Goal: Task Accomplishment & Management: Use online tool/utility

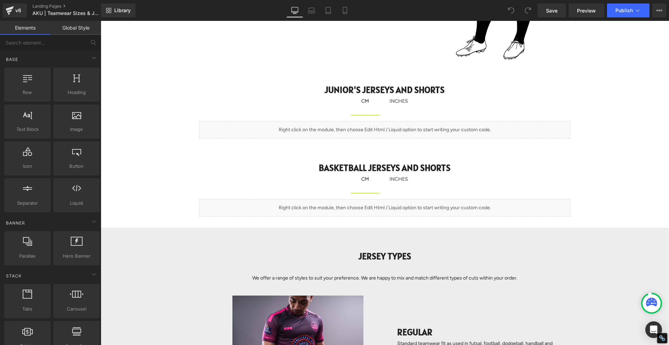
scroll to position [649, 0]
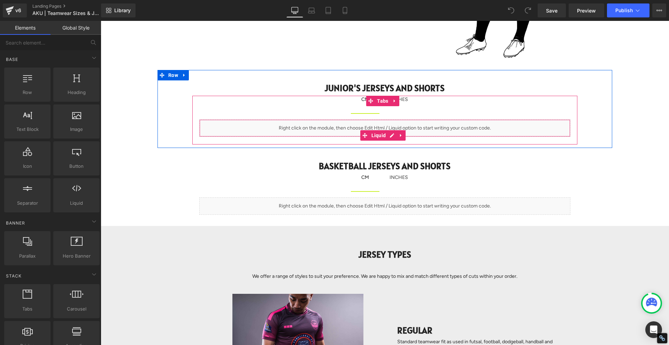
click at [351, 130] on div "Liquid" at bounding box center [384, 128] width 371 height 17
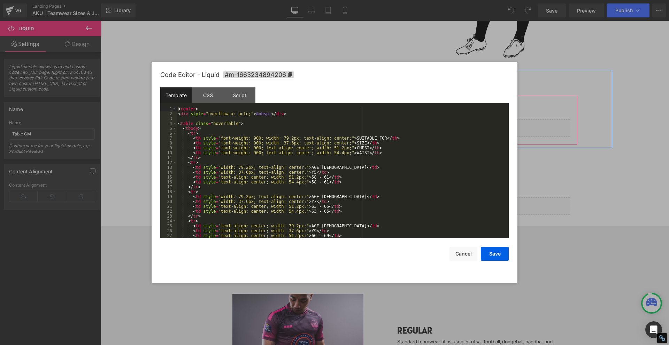
click at [391, 136] on icon at bounding box center [389, 135] width 3 height 3
click at [292, 168] on div "< center > < div style = "overflow-x: auto;" > &nbsp; </ div > < table class = …" at bounding box center [341, 177] width 329 height 141
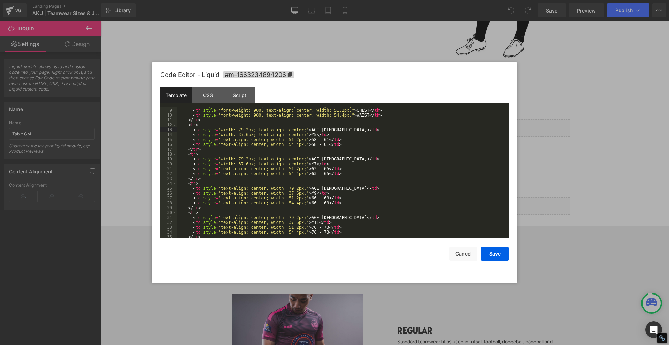
scroll to position [38, 0]
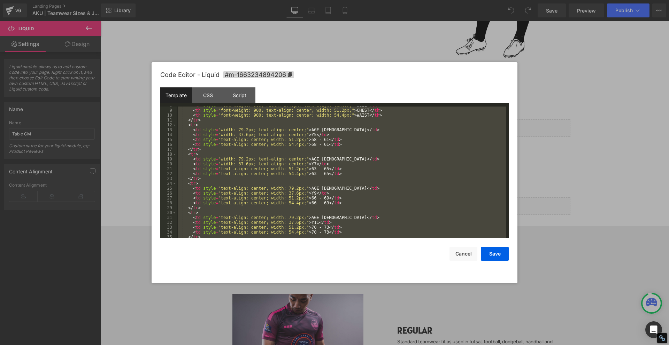
click at [251, 164] on div "< th style = "font-weight: 900; width: 37.6px; text-align: center;" > SIZE </ t…" at bounding box center [341, 173] width 329 height 132
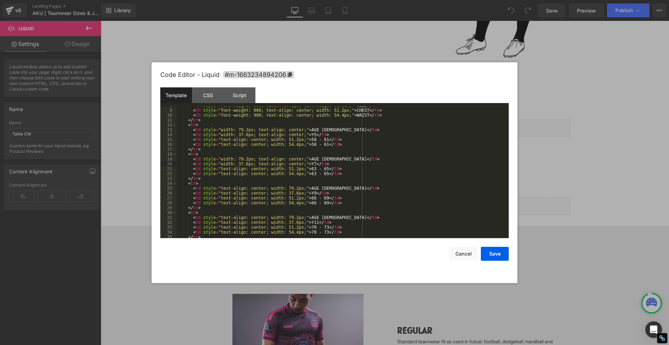
click at [251, 164] on div "< th style = "font-weight: 900; width: 37.6px; text-align: center;" > SIZE </ t…" at bounding box center [341, 173] width 329 height 141
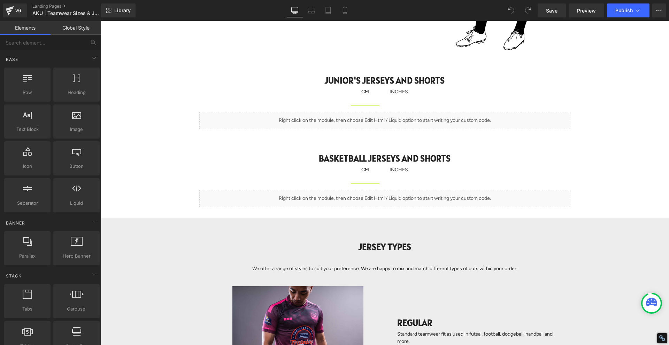
scroll to position [657, 0]
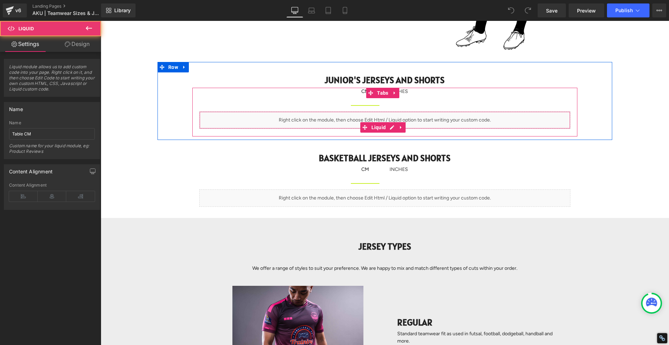
click at [410, 127] on div "Liquid" at bounding box center [384, 119] width 371 height 17
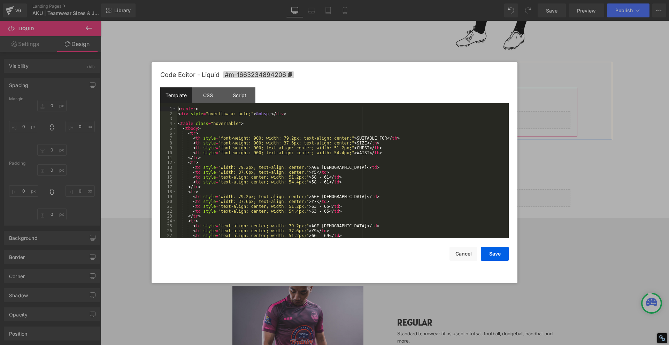
click at [390, 127] on icon at bounding box center [390, 127] width 4 height 4
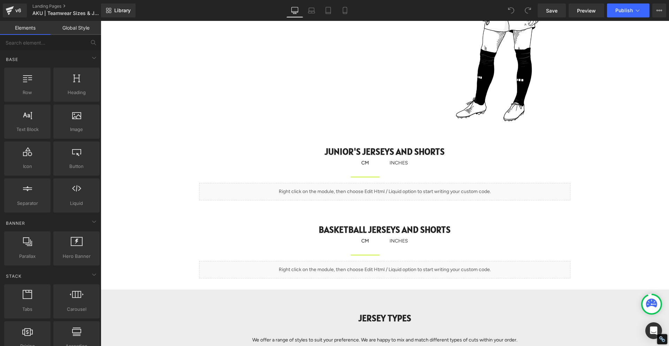
scroll to position [584, 0]
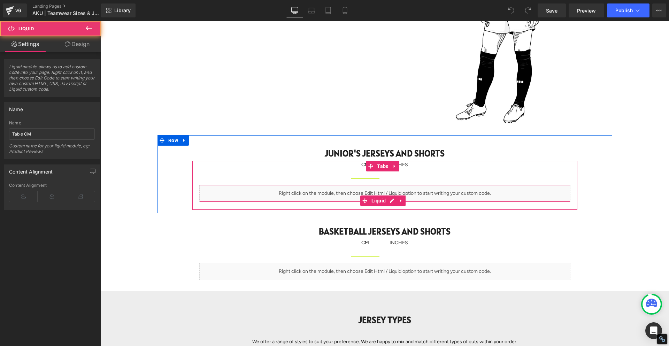
click at [421, 191] on div "Liquid" at bounding box center [384, 193] width 371 height 17
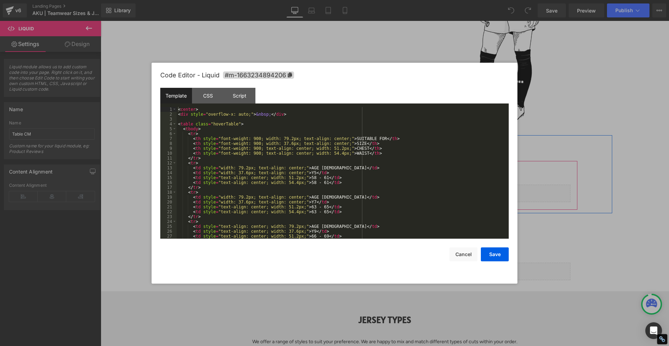
click at [391, 200] on icon at bounding box center [390, 201] width 4 height 4
click at [302, 176] on div "< center > < div style = "overflow-x: auto;" > &nbsp; </ div > < table class = …" at bounding box center [341, 177] width 329 height 141
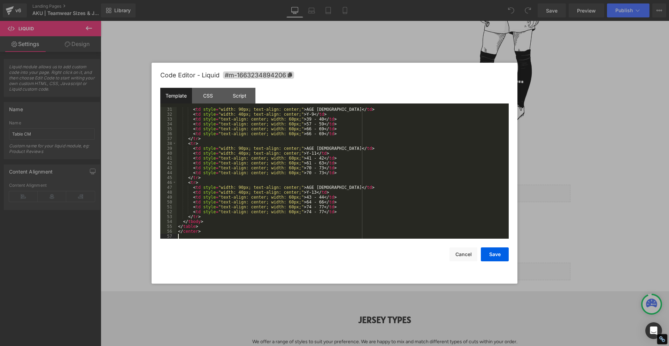
scroll to position [141, 0]
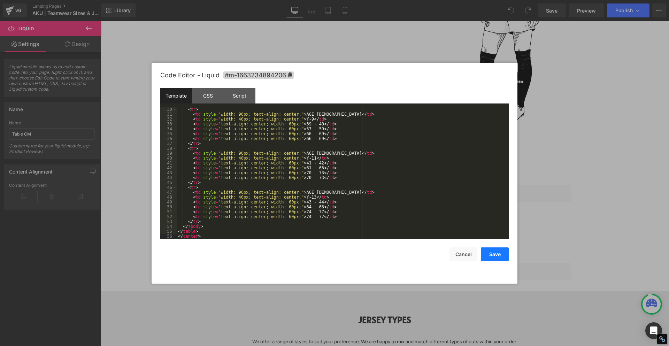
click at [501, 253] on button "Save" at bounding box center [495, 254] width 28 height 14
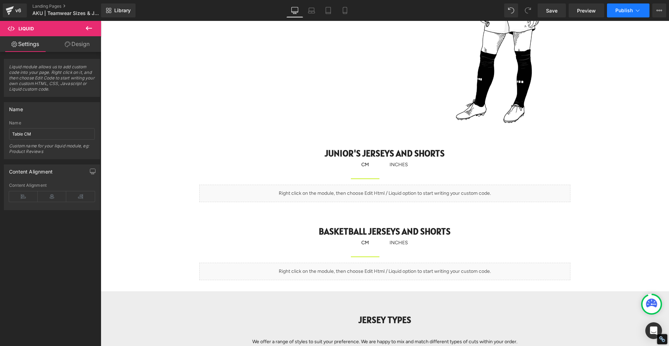
click at [621, 13] on span "Publish" at bounding box center [623, 11] width 17 height 6
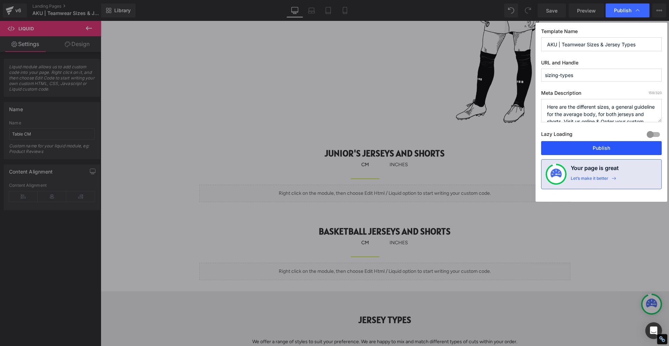
drag, startPoint x: 592, startPoint y: 144, endPoint x: 249, endPoint y: 68, distance: 351.2
click at [592, 144] on button "Publish" at bounding box center [601, 148] width 121 height 14
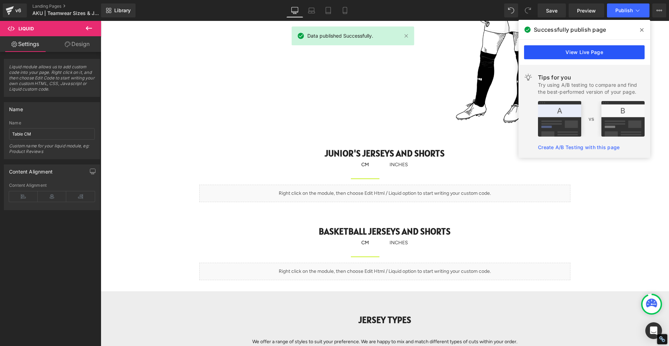
click at [585, 52] on link "View Live Page" at bounding box center [584, 52] width 121 height 14
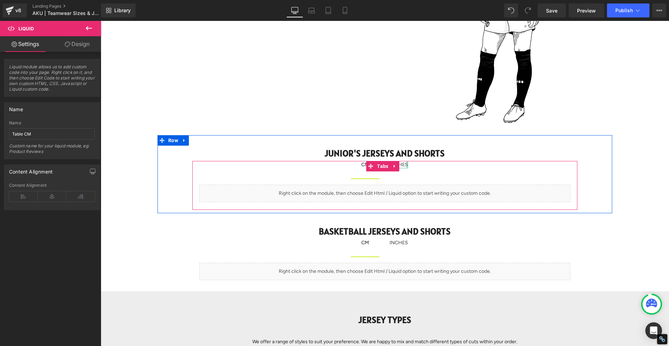
click at [406, 165] on div at bounding box center [407, 164] width 2 height 7
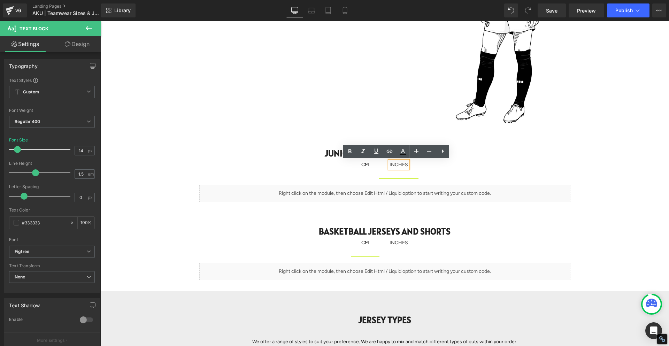
click at [398, 165] on div "INCHES" at bounding box center [399, 164] width 18 height 7
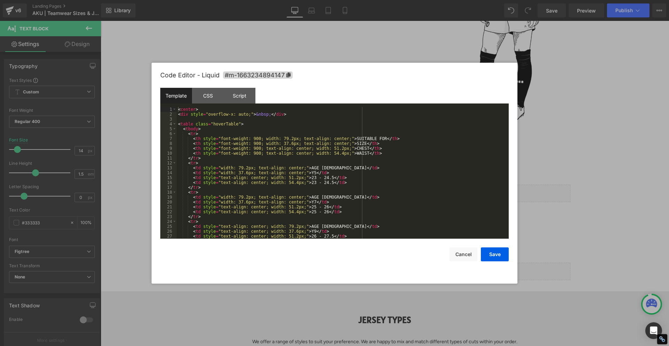
click at [392, 201] on icon at bounding box center [389, 200] width 3 height 3
click at [296, 172] on div "< center > < div style = "overflow-x: auto;" > &nbsp; </ div > < table class = …" at bounding box center [341, 177] width 329 height 141
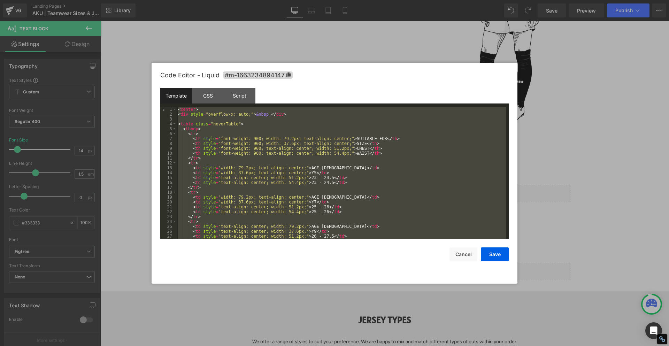
click at [342, 213] on div "< center > < div style = "overflow-x: auto;" > &nbsp; </ div > < table class = …" at bounding box center [341, 173] width 329 height 132
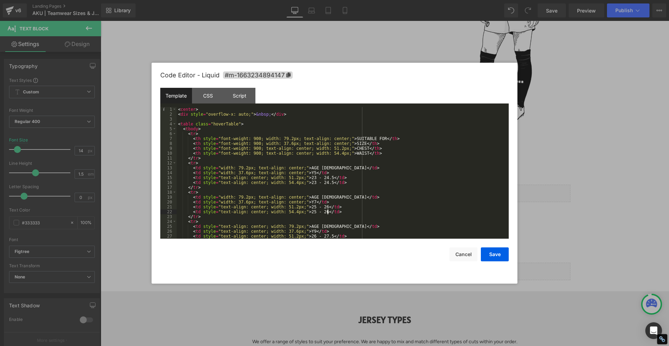
click at [286, 202] on div "< center > < div style = "overflow-x: auto;" > &nbsp; </ div > < table class = …" at bounding box center [341, 177] width 329 height 141
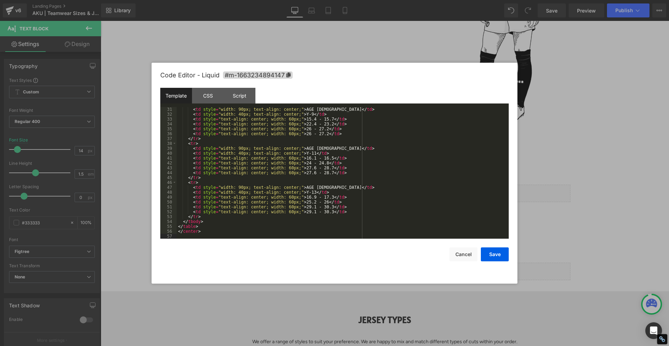
scroll to position [141, 0]
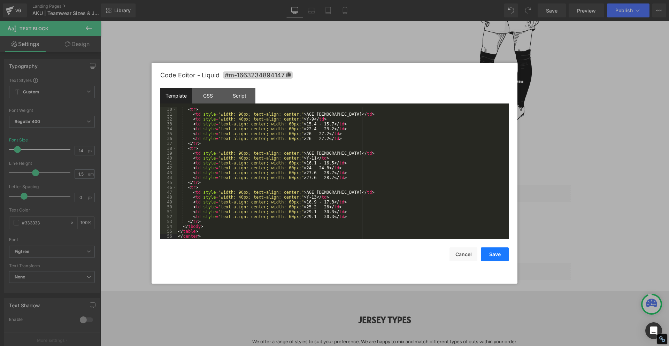
click at [496, 257] on button "Save" at bounding box center [495, 254] width 28 height 14
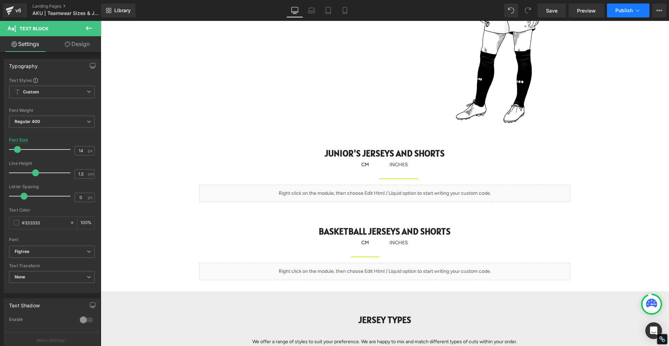
click at [624, 13] on span "Publish" at bounding box center [623, 11] width 17 height 6
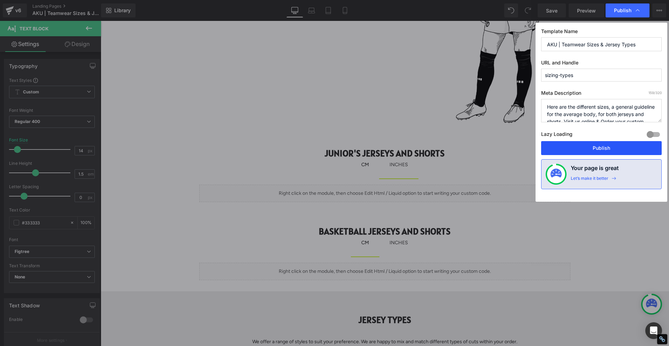
click at [594, 146] on button "Publish" at bounding box center [601, 148] width 121 height 14
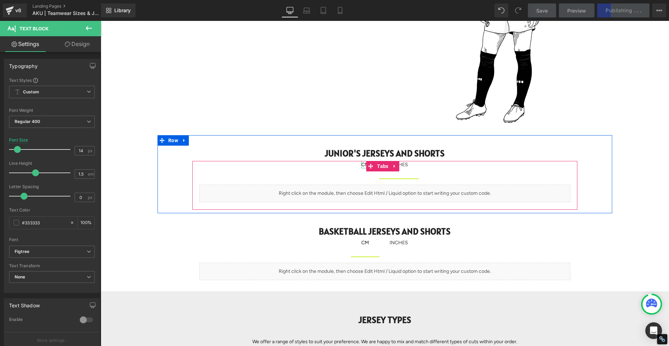
click at [362, 164] on div "CM" at bounding box center [365, 164] width 8 height 7
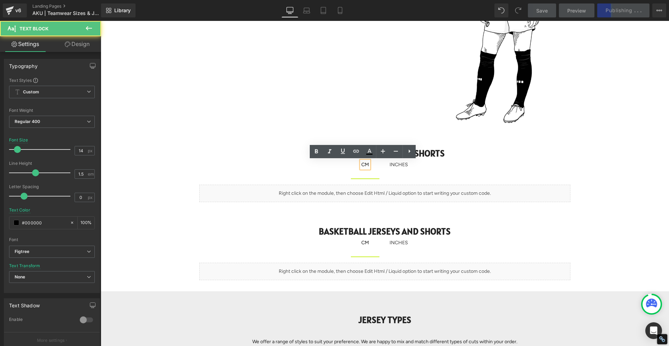
click at [361, 164] on div "CM" at bounding box center [365, 164] width 8 height 7
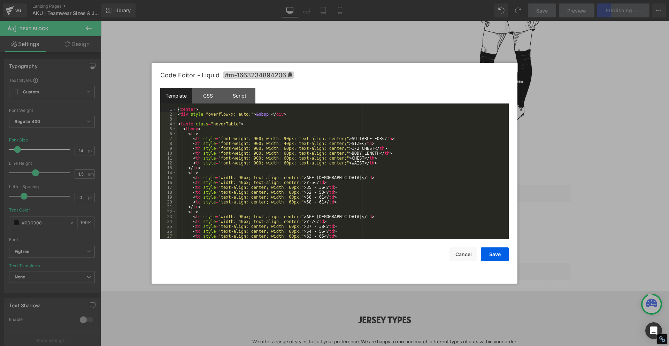
click at [389, 199] on icon at bounding box center [390, 201] width 4 height 4
click at [245, 140] on div "< center > < div style = "overflow-x: auto;" > &nbsp; </ div > < table class = …" at bounding box center [341, 177] width 329 height 141
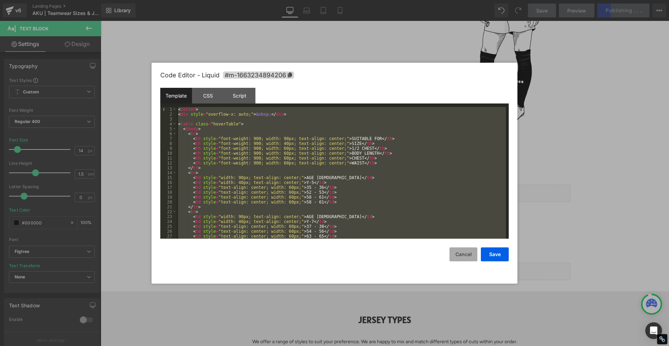
click at [462, 258] on button "Cancel" at bounding box center [463, 254] width 28 height 14
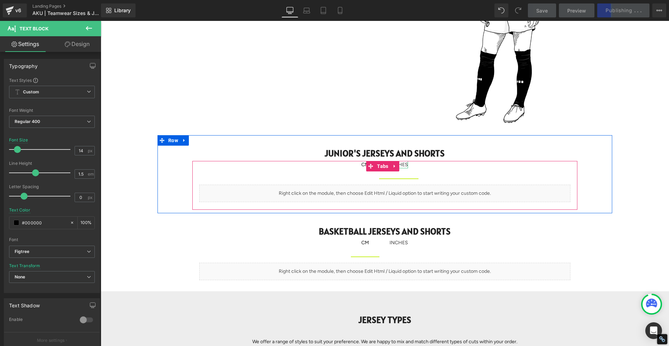
click at [401, 164] on div "INCHES" at bounding box center [399, 164] width 18 height 7
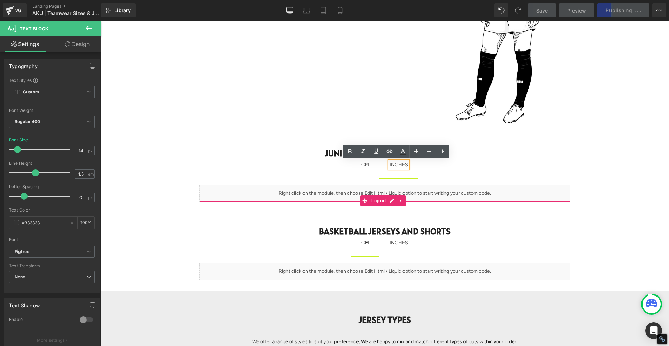
click at [410, 188] on div "Liquid" at bounding box center [384, 193] width 371 height 17
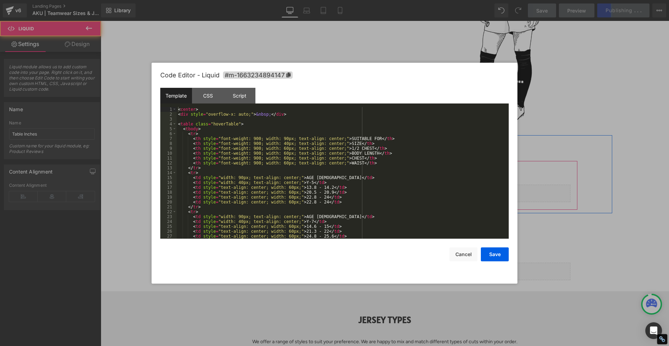
click at [392, 200] on icon at bounding box center [389, 200] width 3 height 3
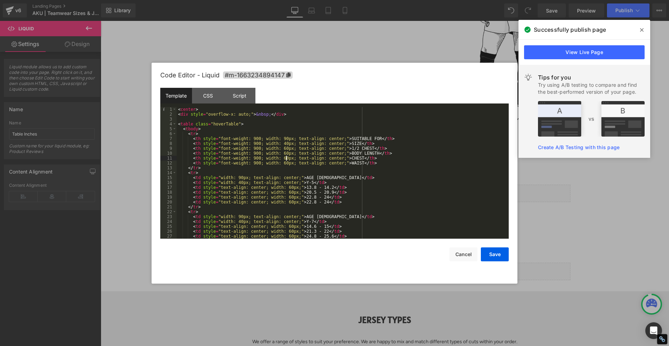
click at [285, 157] on div "< center > < div style = "overflow-x: auto;" > &nbsp; </ div > < table class = …" at bounding box center [341, 177] width 329 height 141
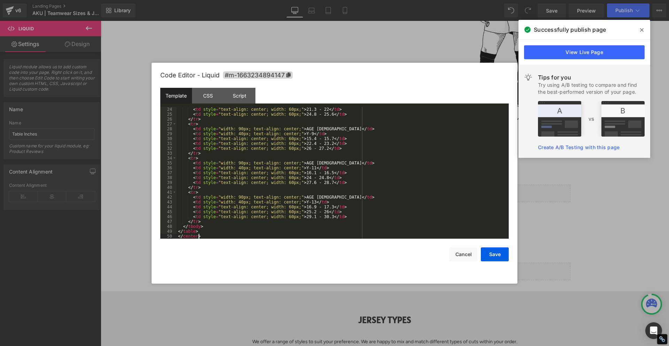
scroll to position [112, 0]
click at [499, 257] on button "Save" at bounding box center [495, 254] width 28 height 14
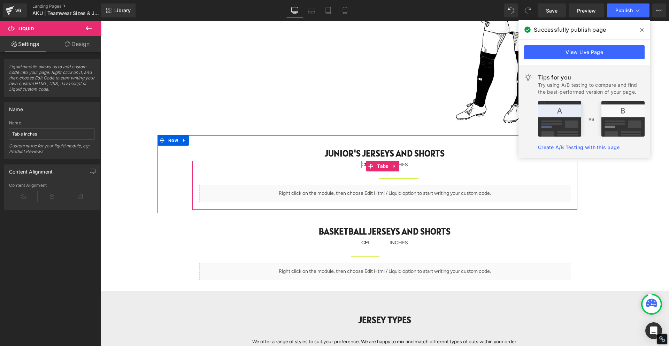
click at [361, 166] on div "CM" at bounding box center [365, 164] width 8 height 7
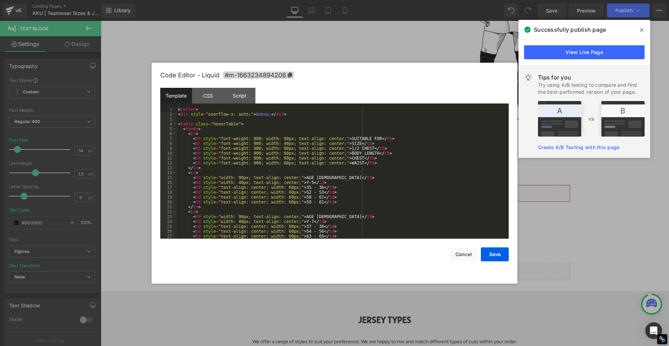
click at [394, 200] on link at bounding box center [391, 200] width 9 height 10
click at [309, 178] on div "< center > < div style = "overflow-x: auto;" > &nbsp; </ div > < table class = …" at bounding box center [341, 177] width 329 height 141
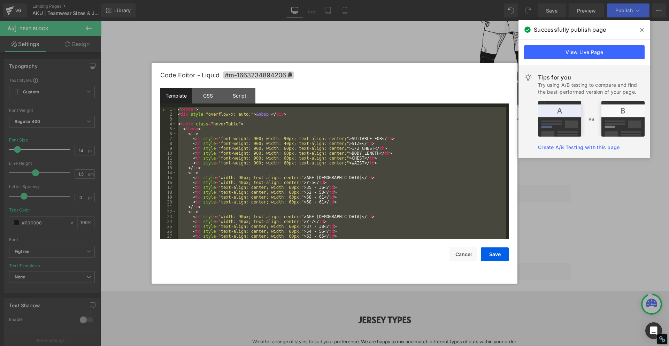
click at [310, 200] on div "< center > < div style = "overflow-x: auto;" > &nbsp; </ div > < table class = …" at bounding box center [341, 173] width 329 height 132
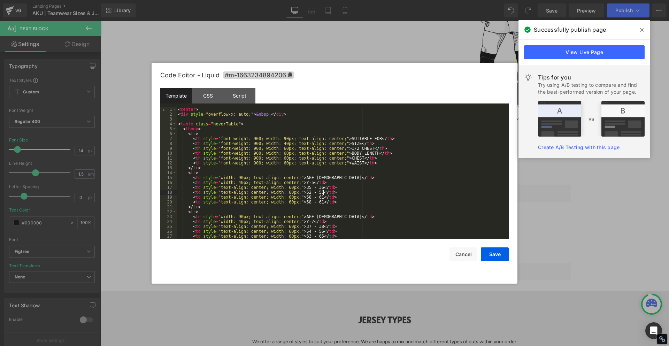
click at [328, 191] on div "< center > < div style = "overflow-x: auto;" > &nbsp; </ div > < table class = …" at bounding box center [341, 177] width 329 height 141
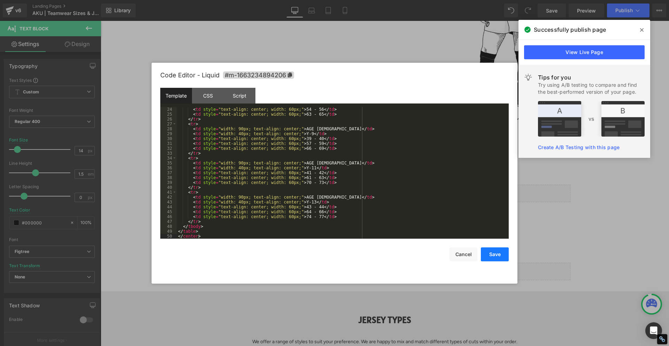
click at [491, 256] on button "Save" at bounding box center [495, 254] width 28 height 14
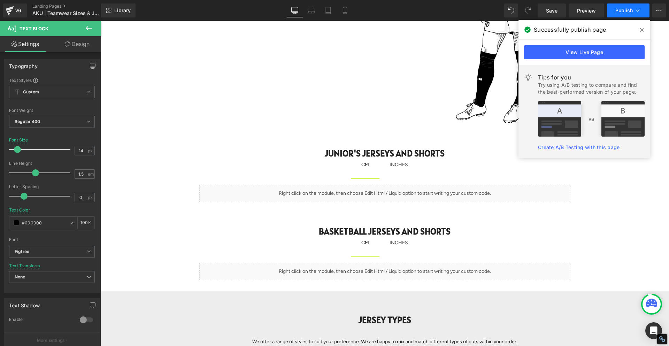
click at [625, 14] on button "Publish" at bounding box center [628, 10] width 43 height 14
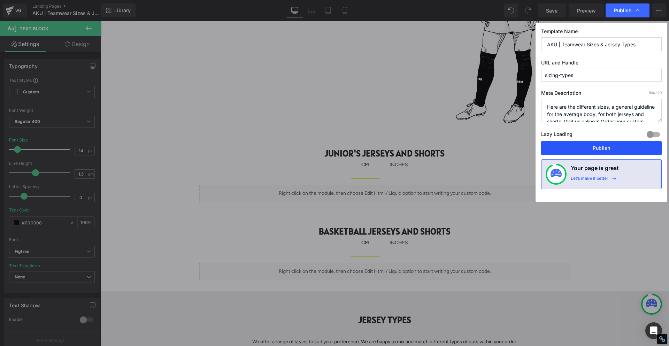
click at [591, 147] on button "Publish" at bounding box center [601, 148] width 121 height 14
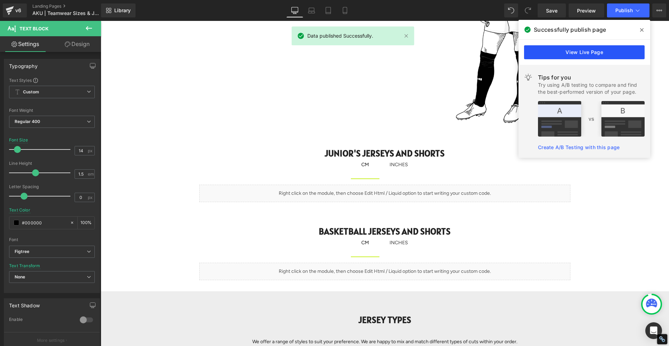
click at [600, 53] on link "View Live Page" at bounding box center [584, 52] width 121 height 14
